Goal: Find specific page/section: Find specific page/section

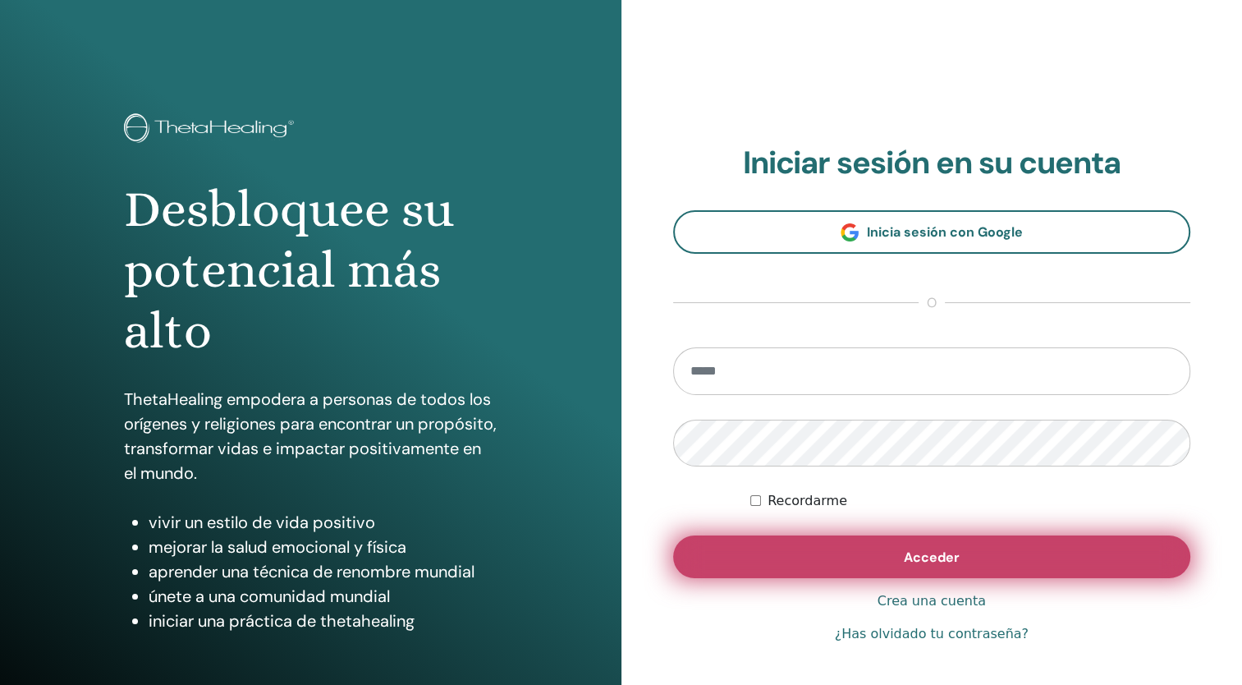
type input "**********"
click at [795, 561] on button "Acceder" at bounding box center [932, 556] width 518 height 43
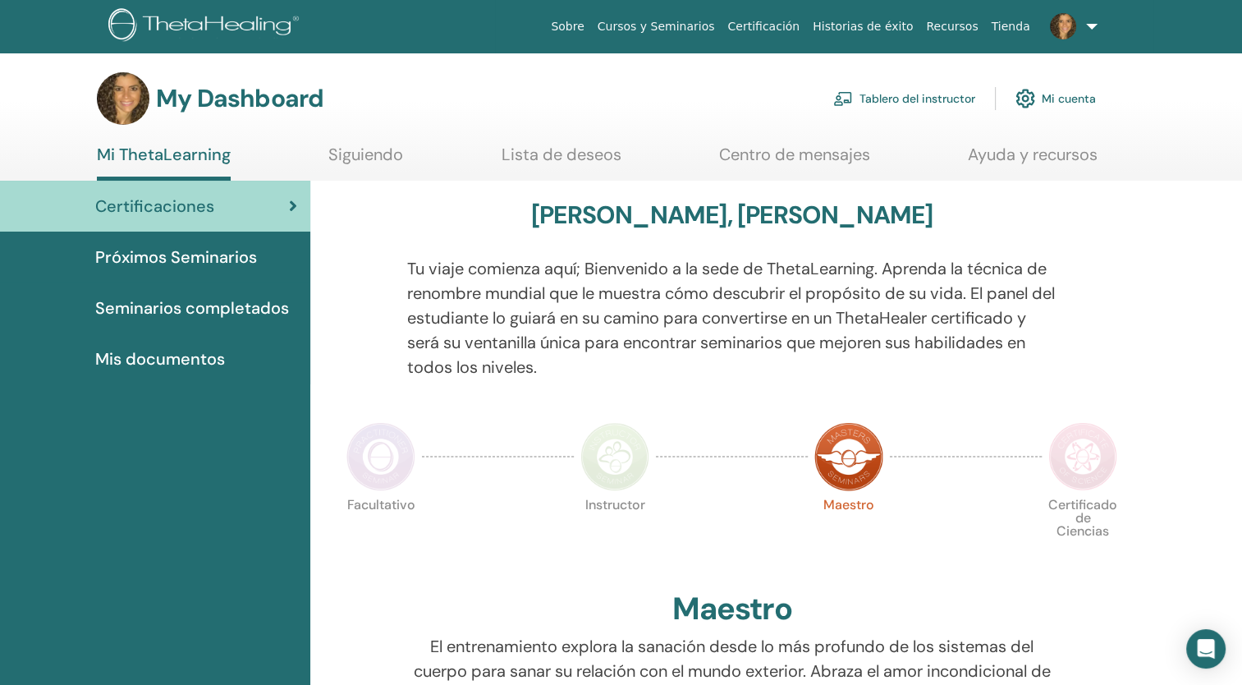
click at [911, 99] on link "Tablero del instructor" at bounding box center [904, 98] width 142 height 36
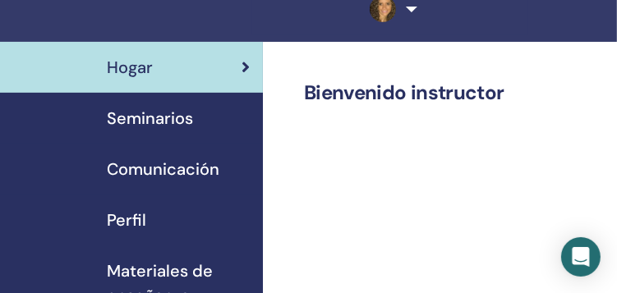
scroll to position [121, 0]
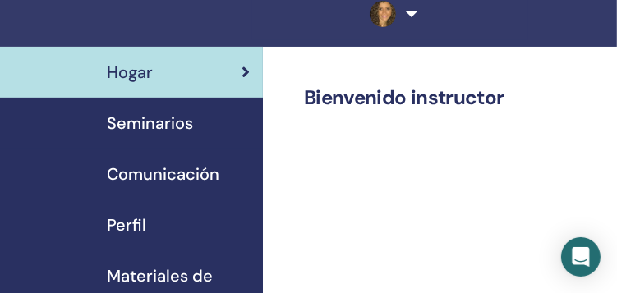
click at [144, 122] on span "Seminarios" at bounding box center [150, 123] width 86 height 25
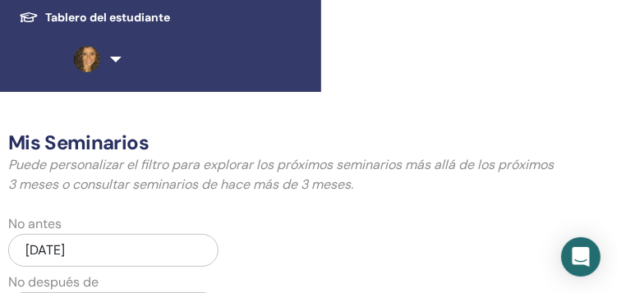
scroll to position [0, 296]
